Goal: Check status: Check status

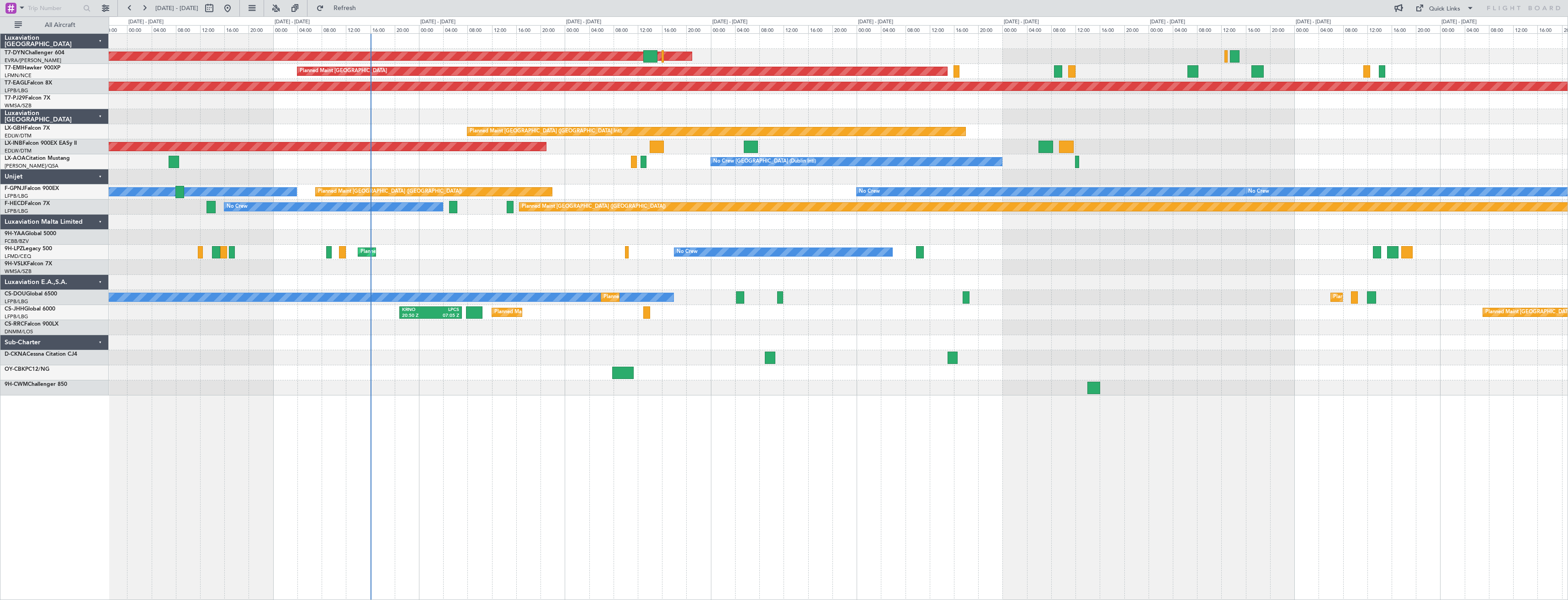
click at [476, 347] on div "AOG Maint Riga (Riga Intl) Planned Maint [GEOGRAPHIC_DATA] Grounded [US_STATE] …" at bounding box center [838, 215] width 1459 height 361
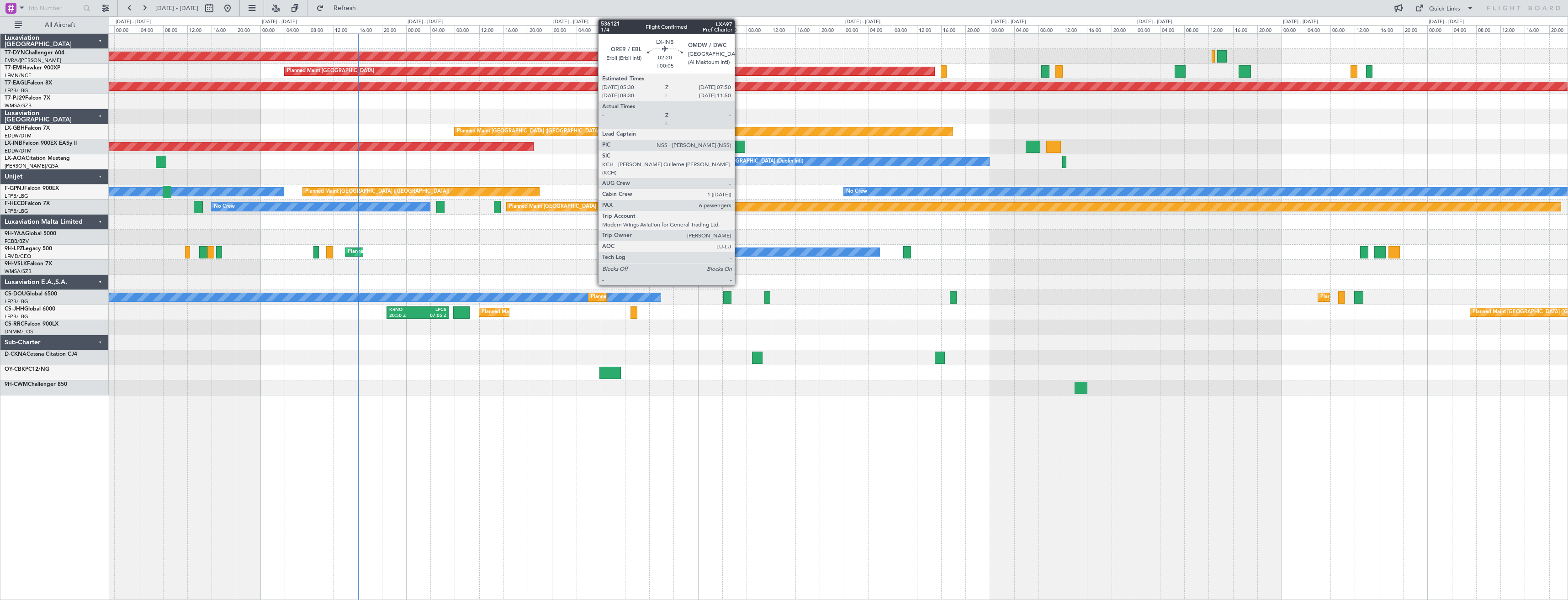
click at [739, 150] on div at bounding box center [738, 147] width 15 height 12
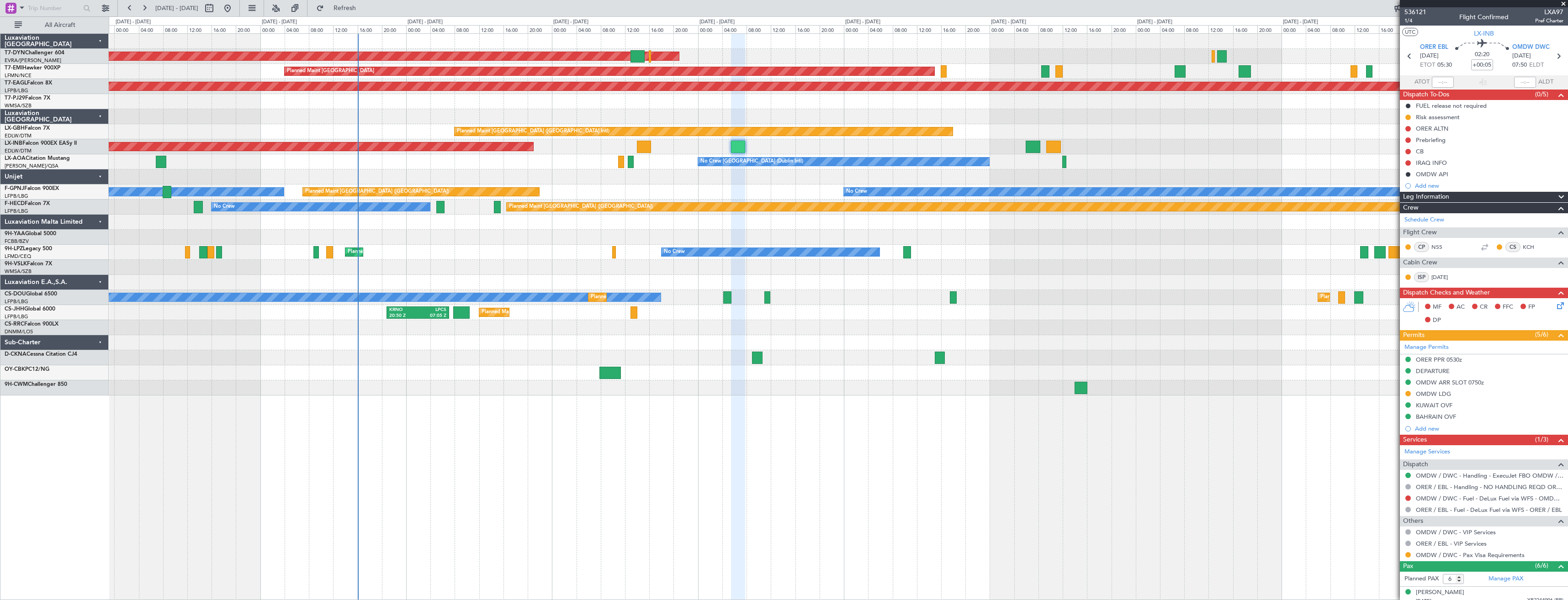
click at [881, 138] on div "AOG Maint Riga (Riga Intl) Planned Maint [GEOGRAPHIC_DATA] Grounded [US_STATE] …" at bounding box center [838, 215] width 1459 height 361
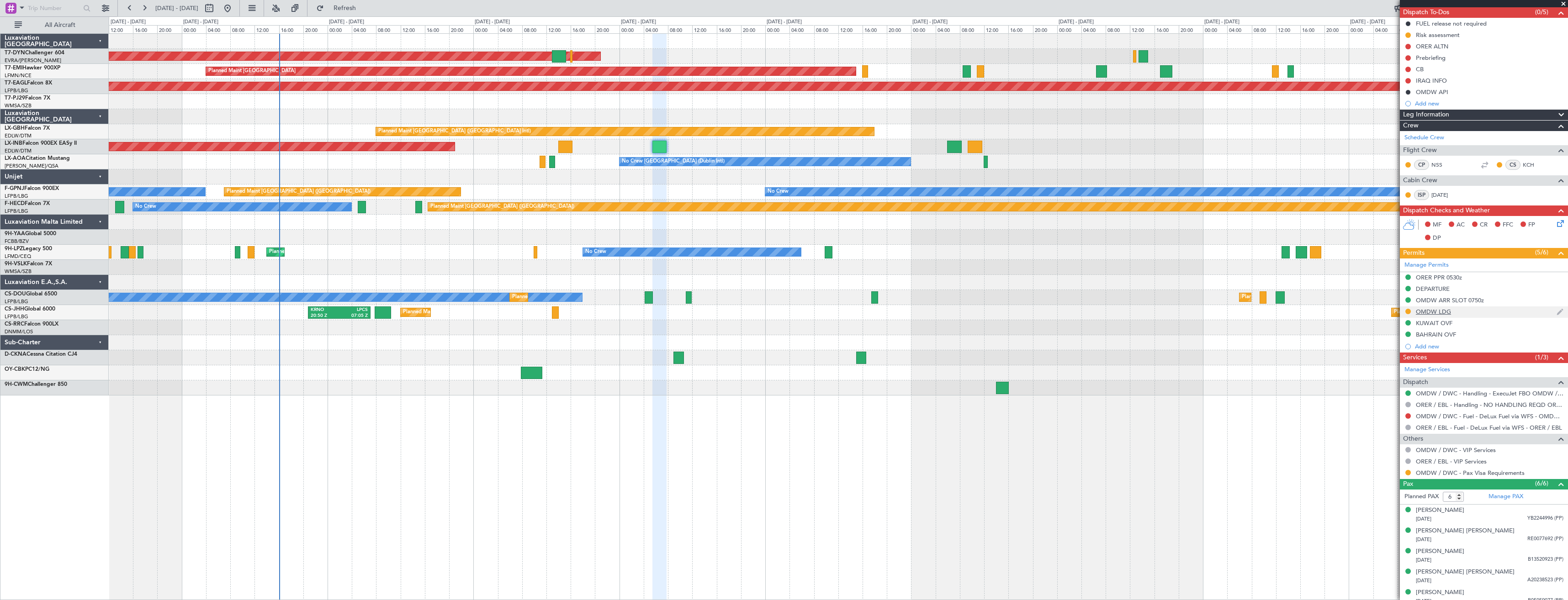
scroll to position [110, 0]
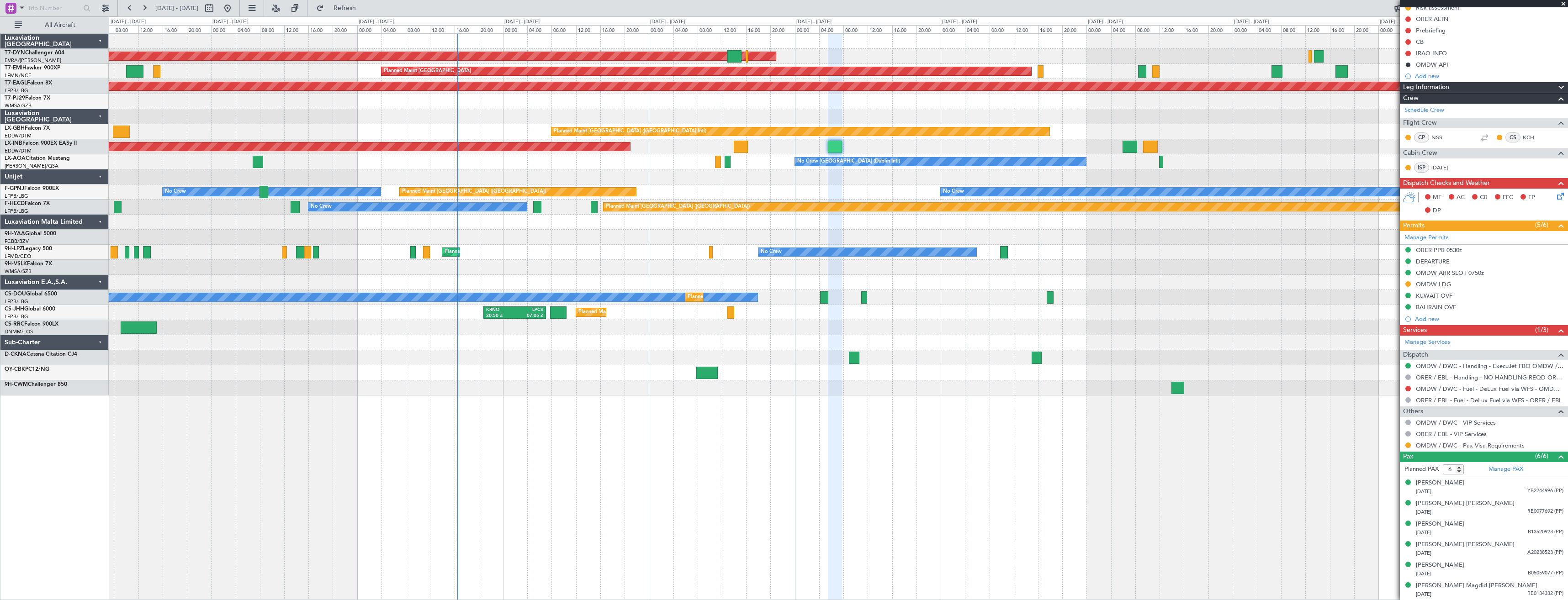
click at [463, 381] on div "AOG Maint Riga (Riga Intl) Planned Maint [GEOGRAPHIC_DATA] Grounded [US_STATE] …" at bounding box center [838, 316] width 1459 height 567
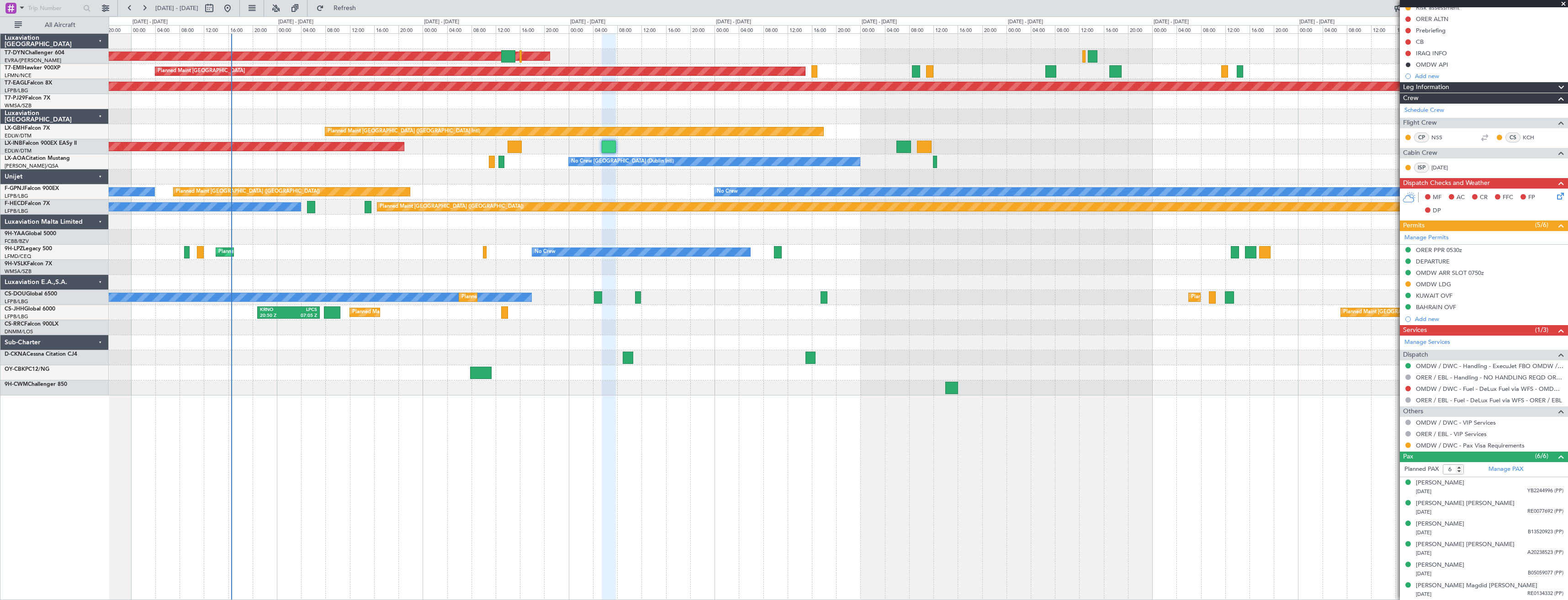
click at [575, 47] on div at bounding box center [838, 41] width 1459 height 15
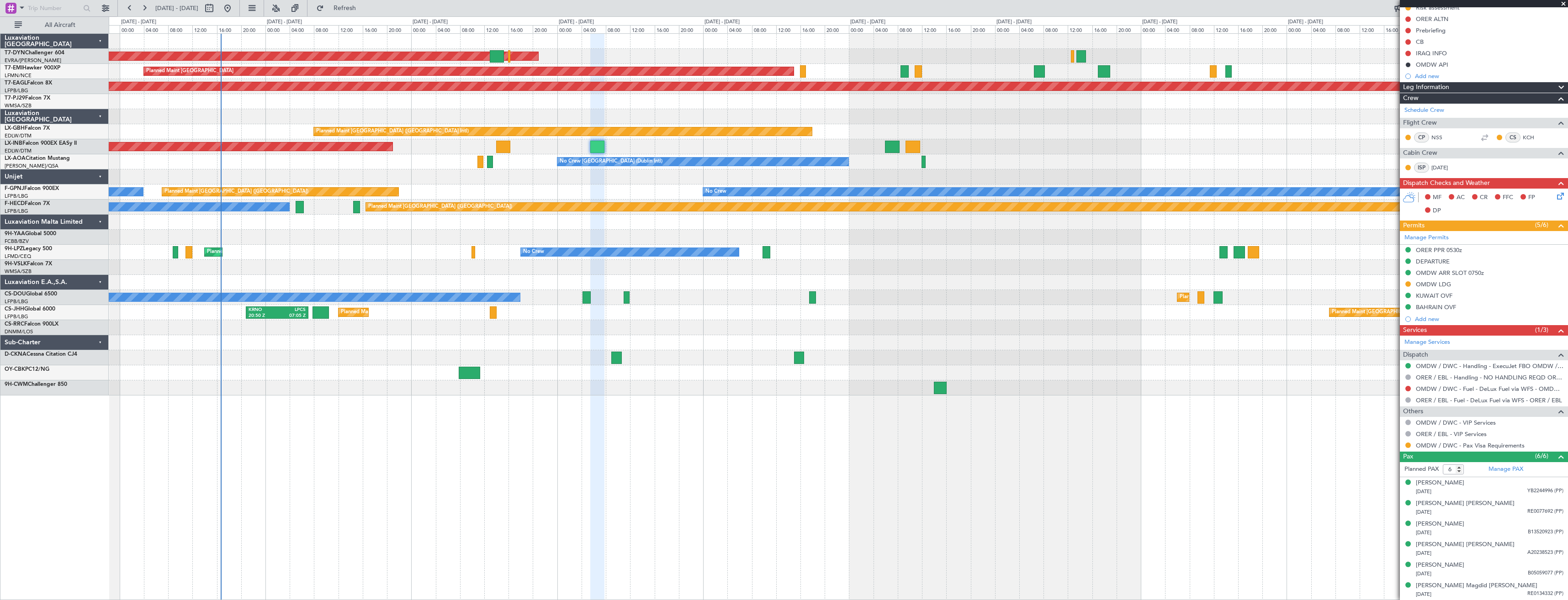
click at [443, 175] on div at bounding box center [838, 176] width 1459 height 15
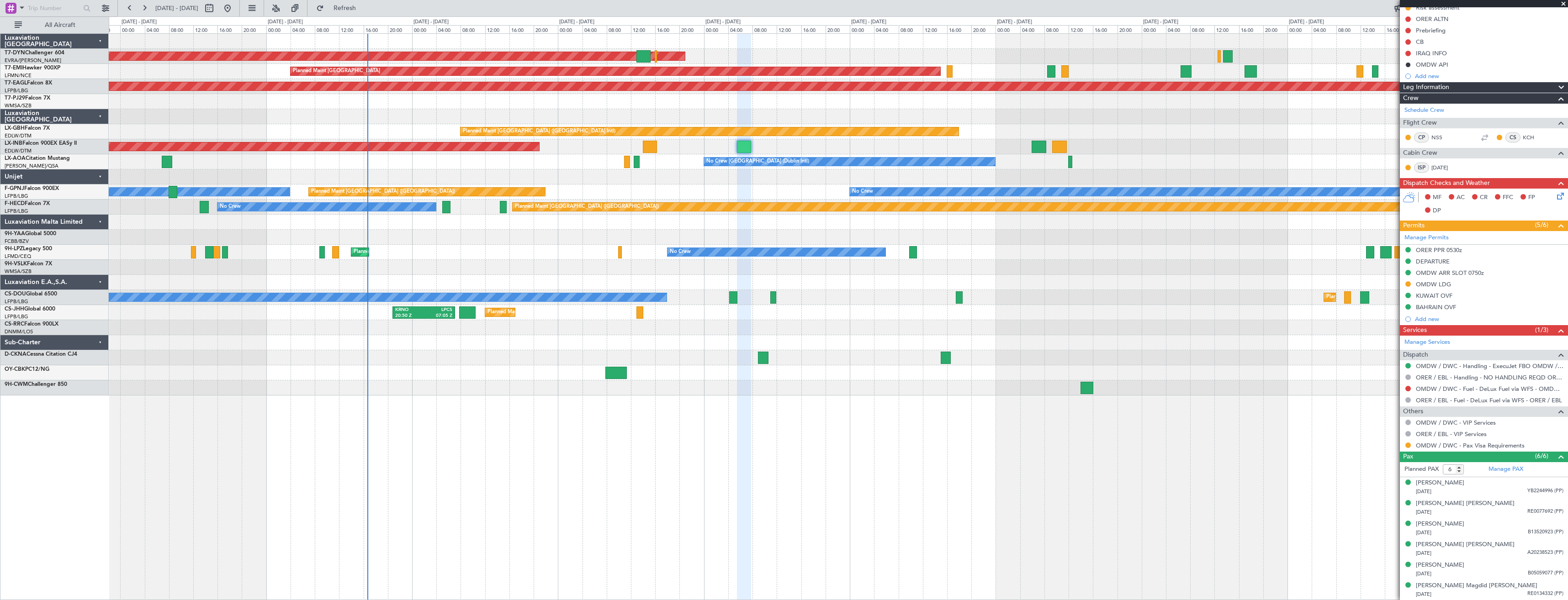
click at [586, 166] on div "No Crew [GEOGRAPHIC_DATA] (Dublin Intl) No Crew Sabadell" at bounding box center [838, 162] width 1459 height 15
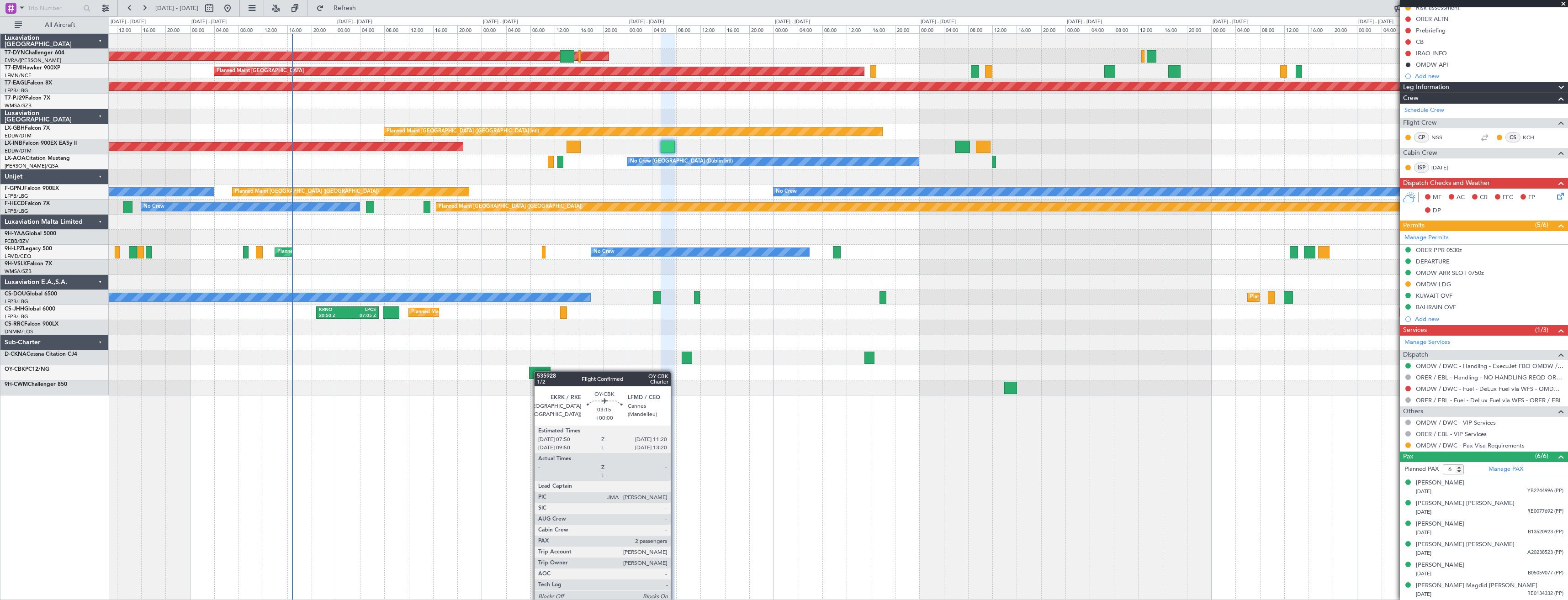
click at [539, 371] on div at bounding box center [539, 373] width 21 height 12
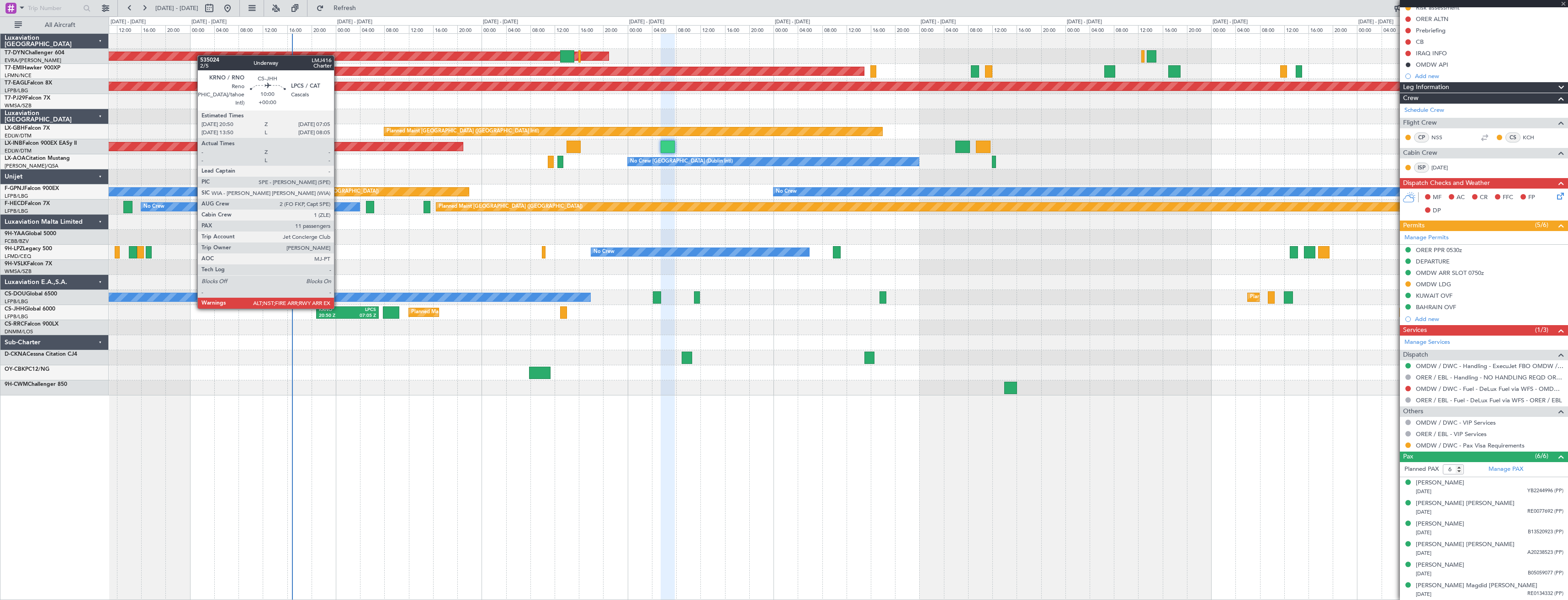
click at [338, 308] on div "KRNO" at bounding box center [333, 310] width 29 height 7
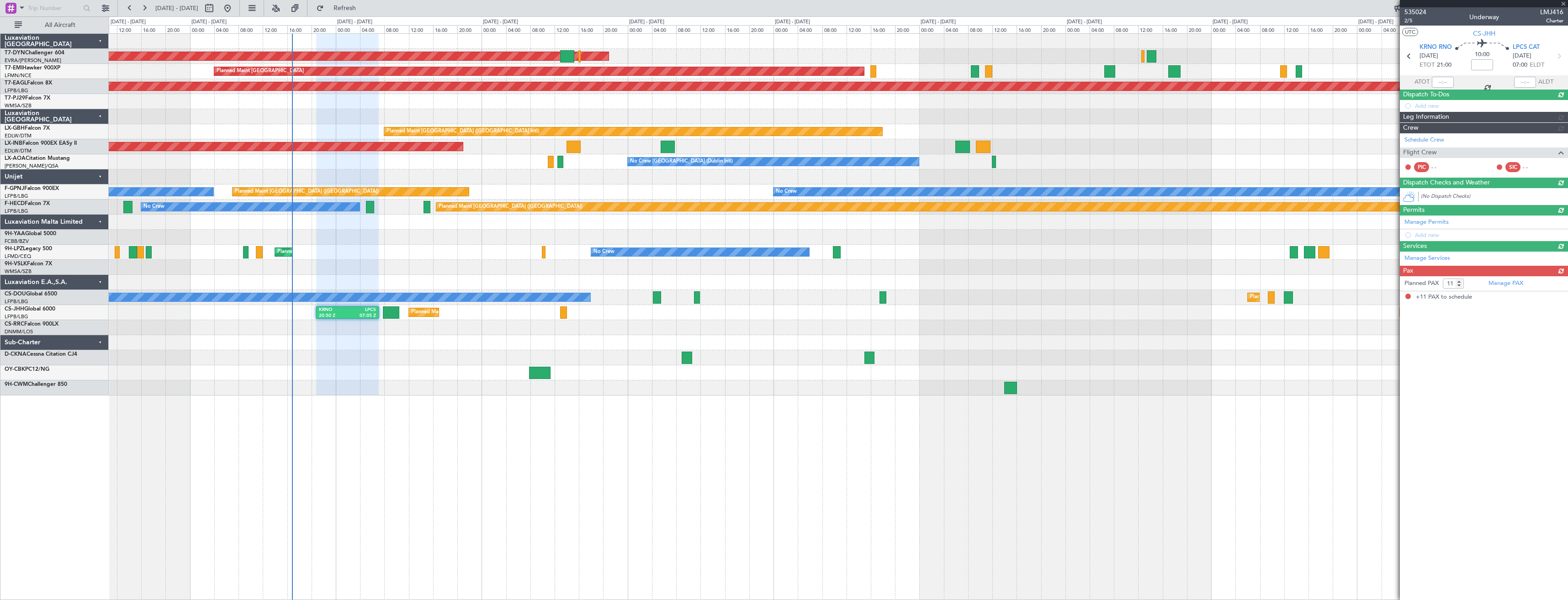
scroll to position [0, 0]
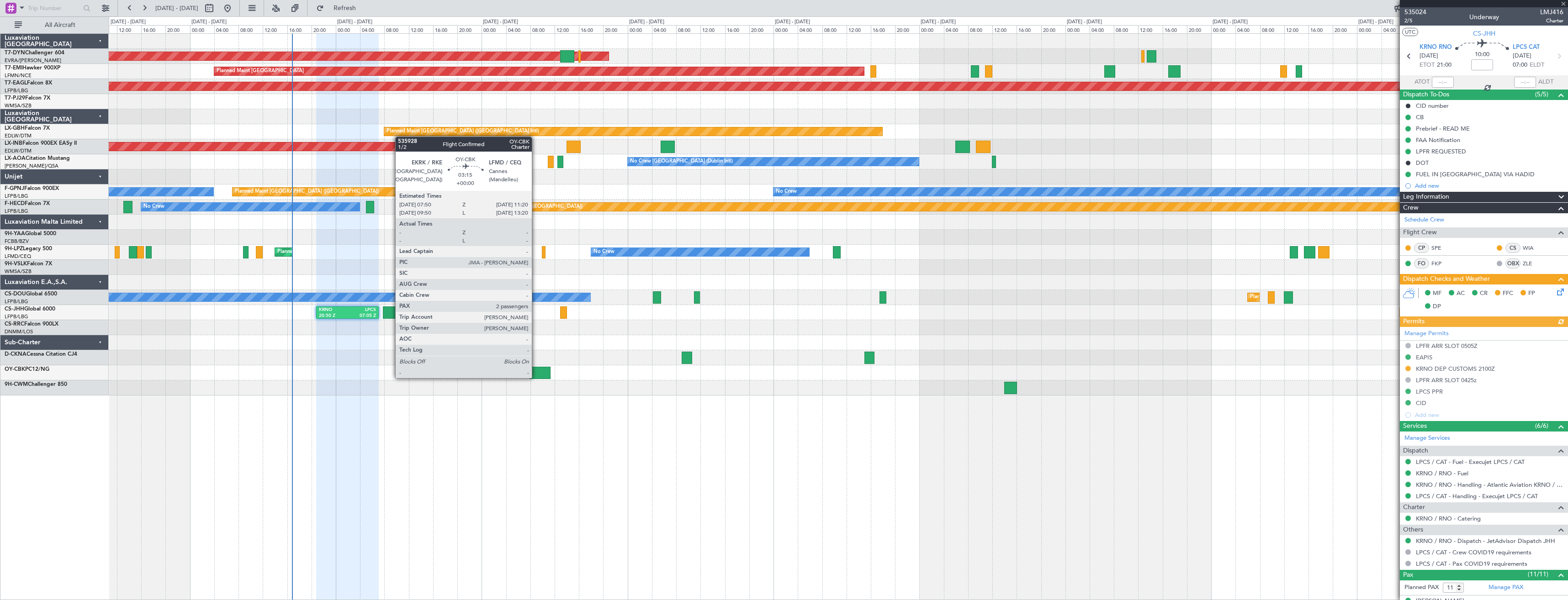
click at [536, 377] on div at bounding box center [539, 373] width 21 height 12
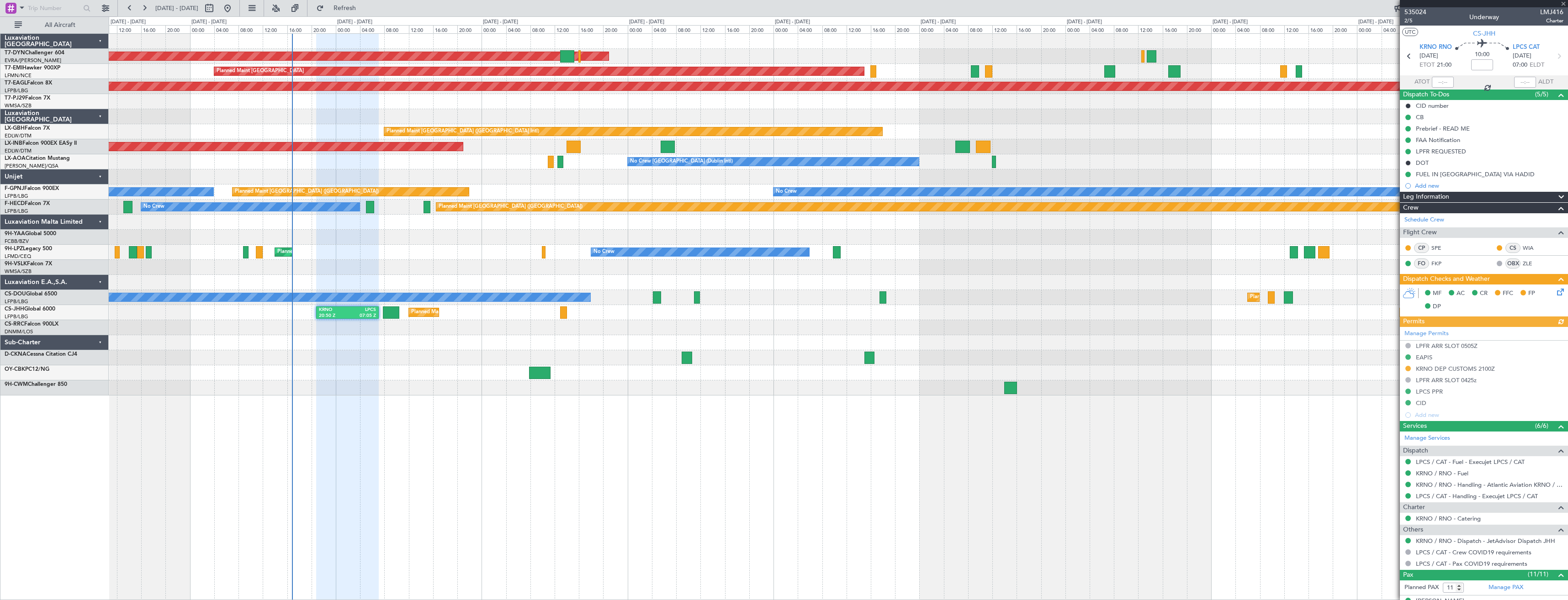
type input "2"
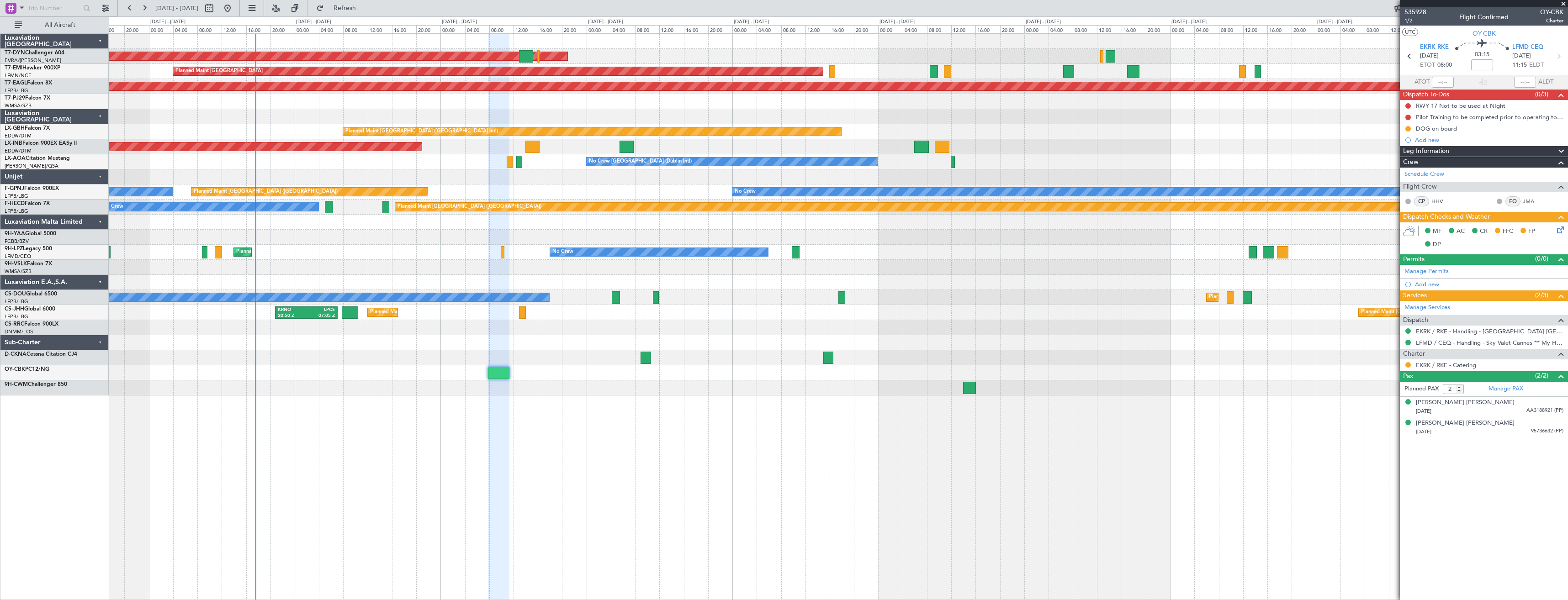
click at [583, 221] on div at bounding box center [838, 222] width 1459 height 15
